Goal: Transaction & Acquisition: Download file/media

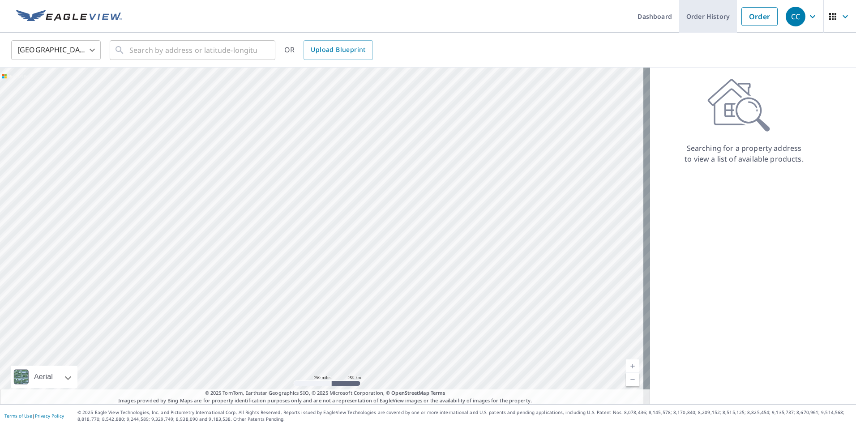
click at [698, 17] on link "Order History" at bounding box center [708, 16] width 58 height 33
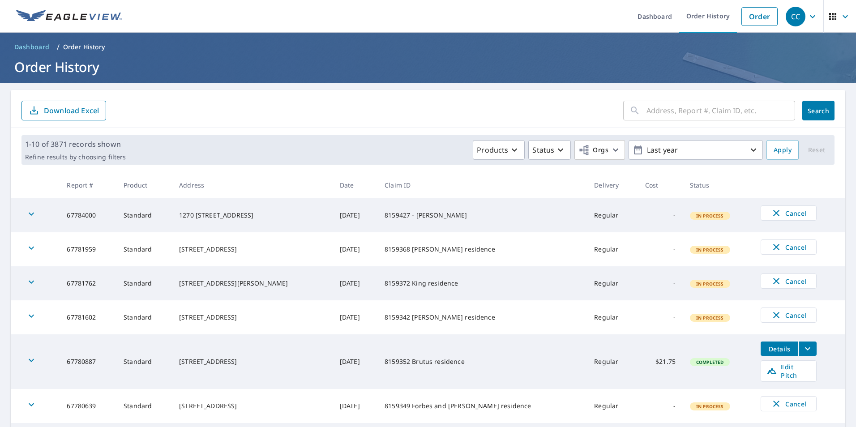
click at [663, 112] on input "text" at bounding box center [721, 110] width 149 height 25
paste input "67612586"
type input "67612586"
click button "Search" at bounding box center [818, 111] width 32 height 20
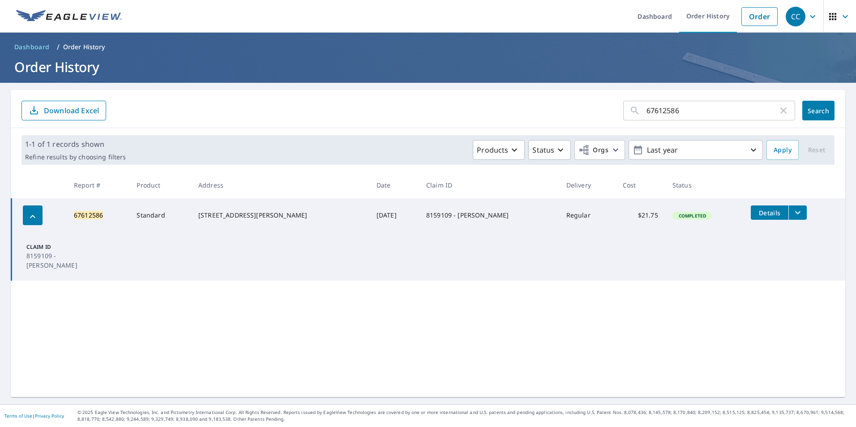
click at [792, 214] on icon "filesDropdownBtn-67612586" at bounding box center [797, 212] width 11 height 11
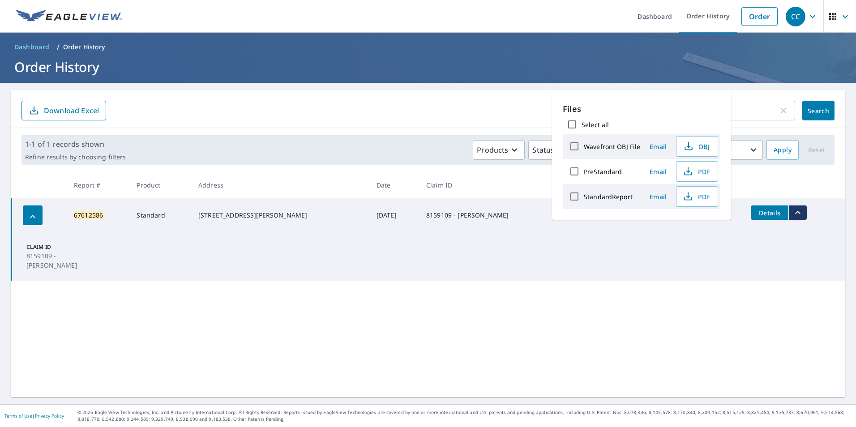
drag, startPoint x: 754, startPoint y: 253, endPoint x: 756, endPoint y: 248, distance: 5.1
click at [754, 253] on td "Claim ID 8159109 - [PERSON_NAME]" at bounding box center [429, 256] width 834 height 48
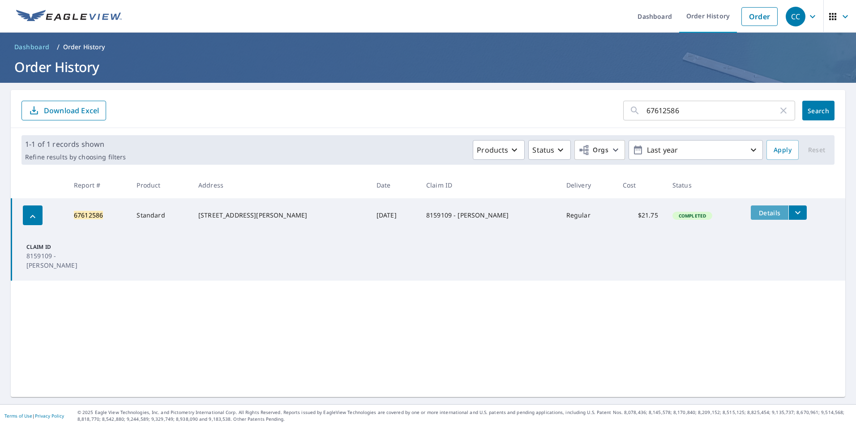
click at [756, 212] on span "Details" at bounding box center [769, 213] width 27 height 9
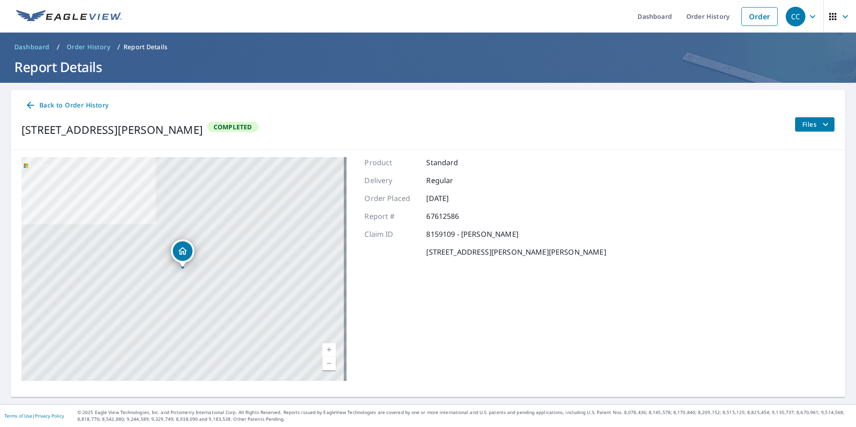
click at [808, 127] on span "Files" at bounding box center [816, 124] width 29 height 11
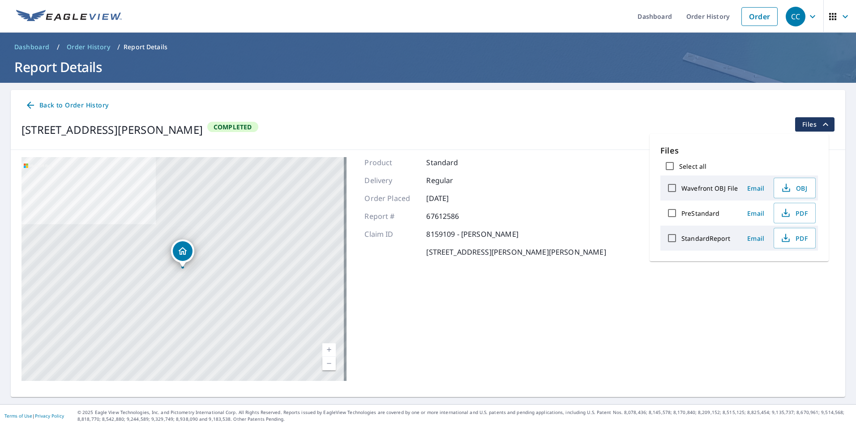
click at [698, 214] on label "PreStandard" at bounding box center [700, 213] width 38 height 9
click at [681, 214] on input "PreStandard" at bounding box center [672, 213] width 19 height 19
checkbox input "true"
click at [495, 190] on div "Product Standard Delivery Regular Order Placed [DATE] Report # 67612586 Claim I…" at bounding box center [484, 269] width 241 height 224
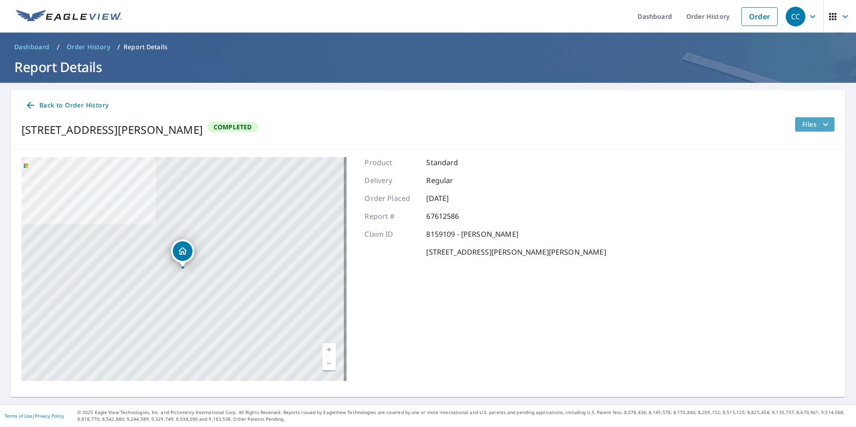
click at [820, 125] on icon "filesDropdownBtn-67612586" at bounding box center [825, 124] width 11 height 11
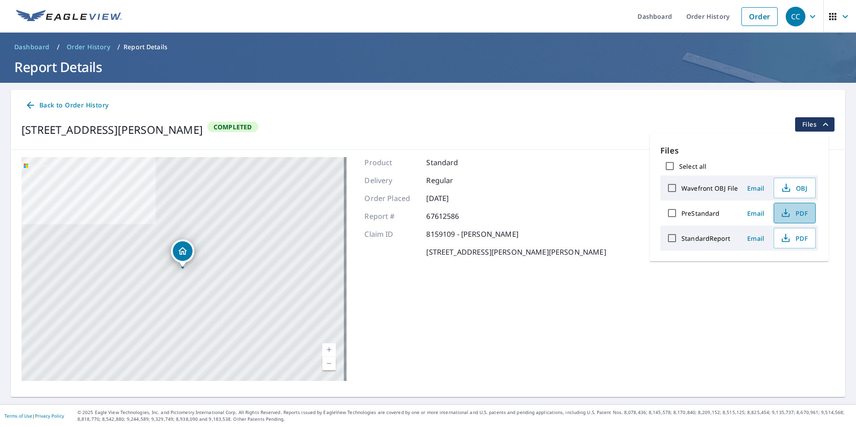
click at [803, 212] on span "PDF" at bounding box center [794, 213] width 29 height 11
